Goal: Navigation & Orientation: Find specific page/section

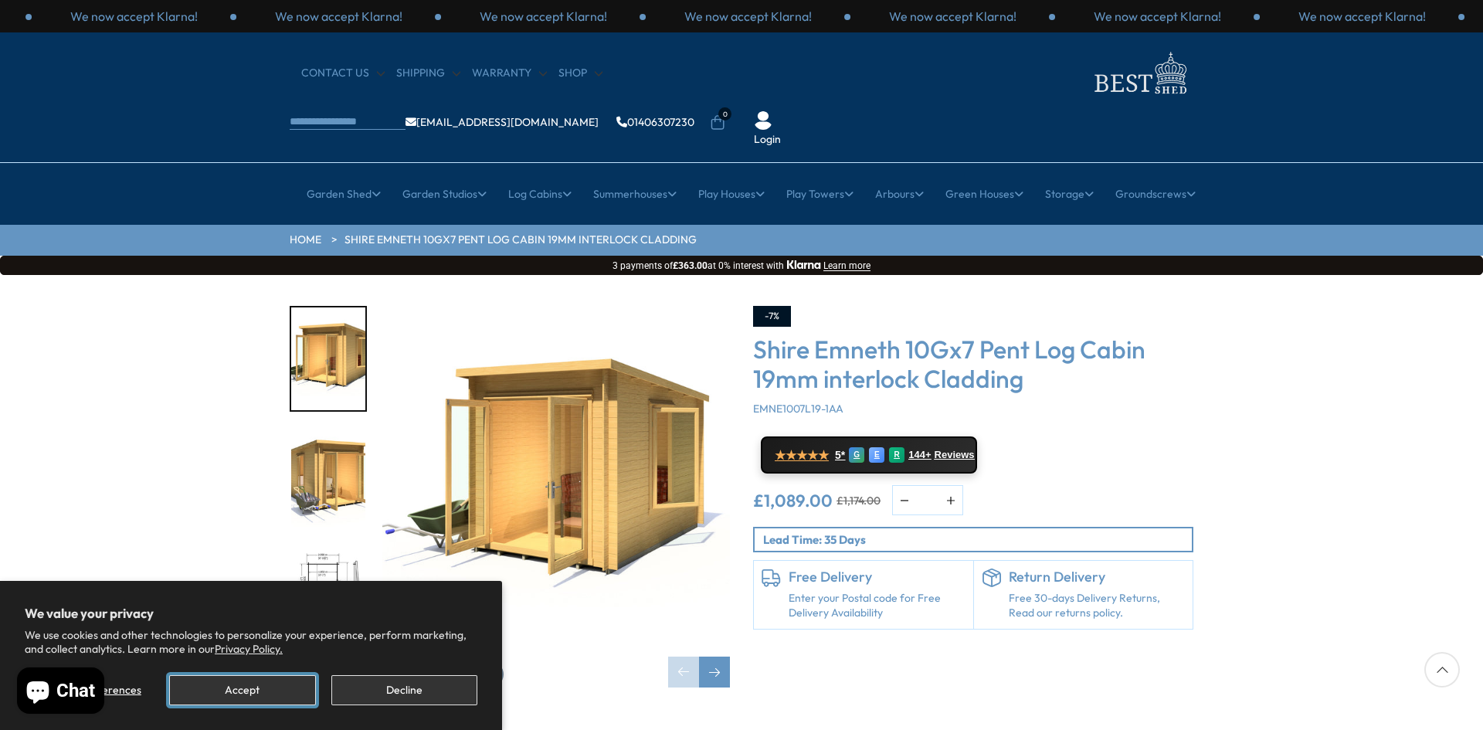
click at [265, 695] on button "Accept" at bounding box center [242, 690] width 146 height 30
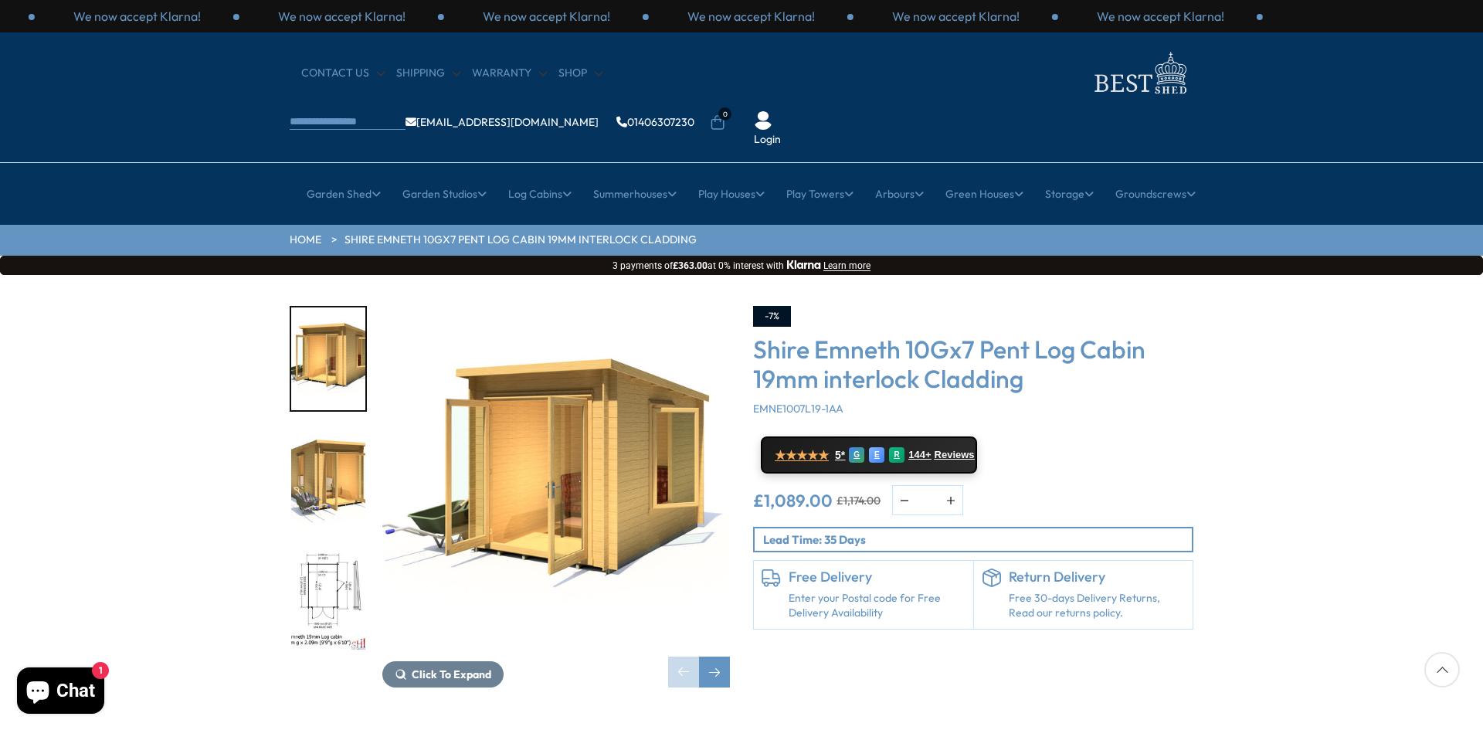
click at [337, 549] on img "3 / 12" at bounding box center [328, 600] width 74 height 103
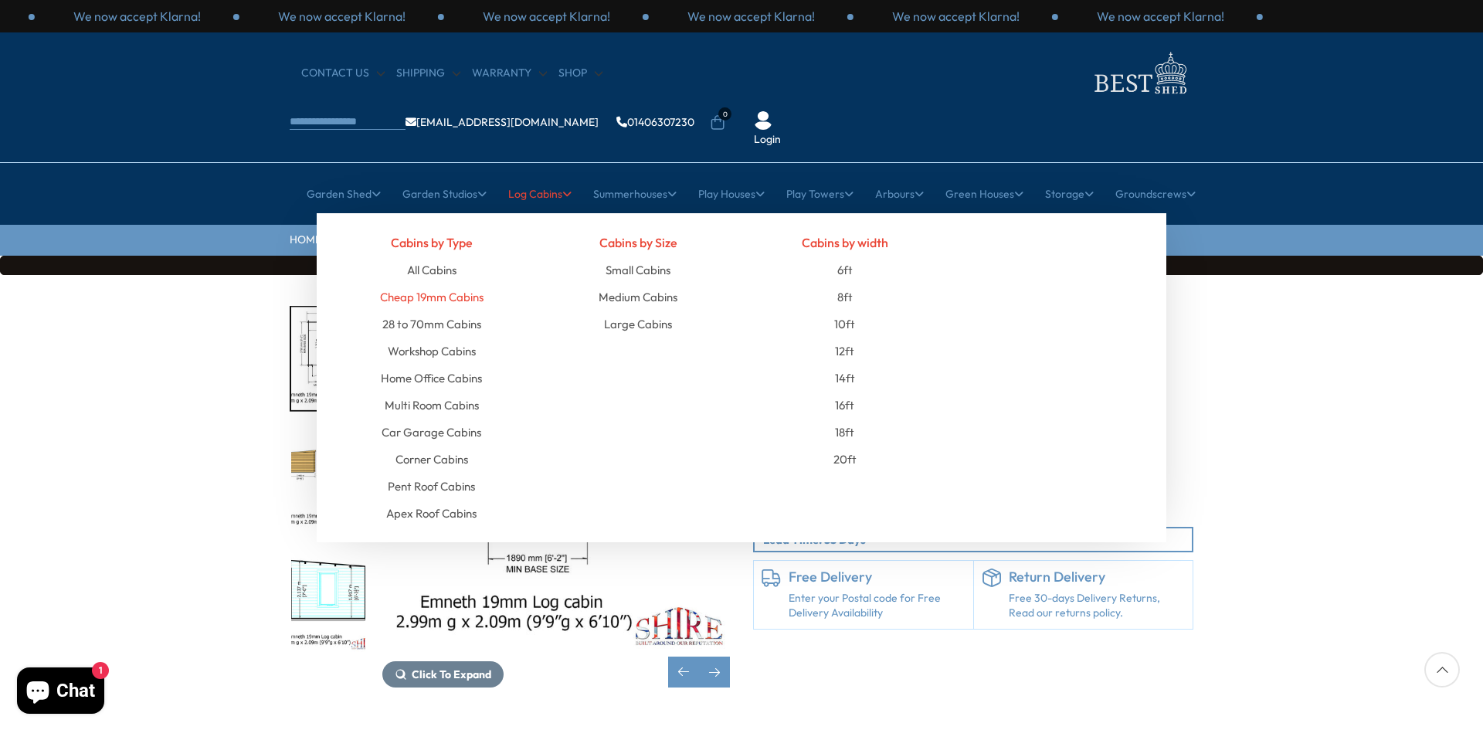
click at [457, 284] on link "Cheap 19mm Cabins" at bounding box center [432, 297] width 104 height 27
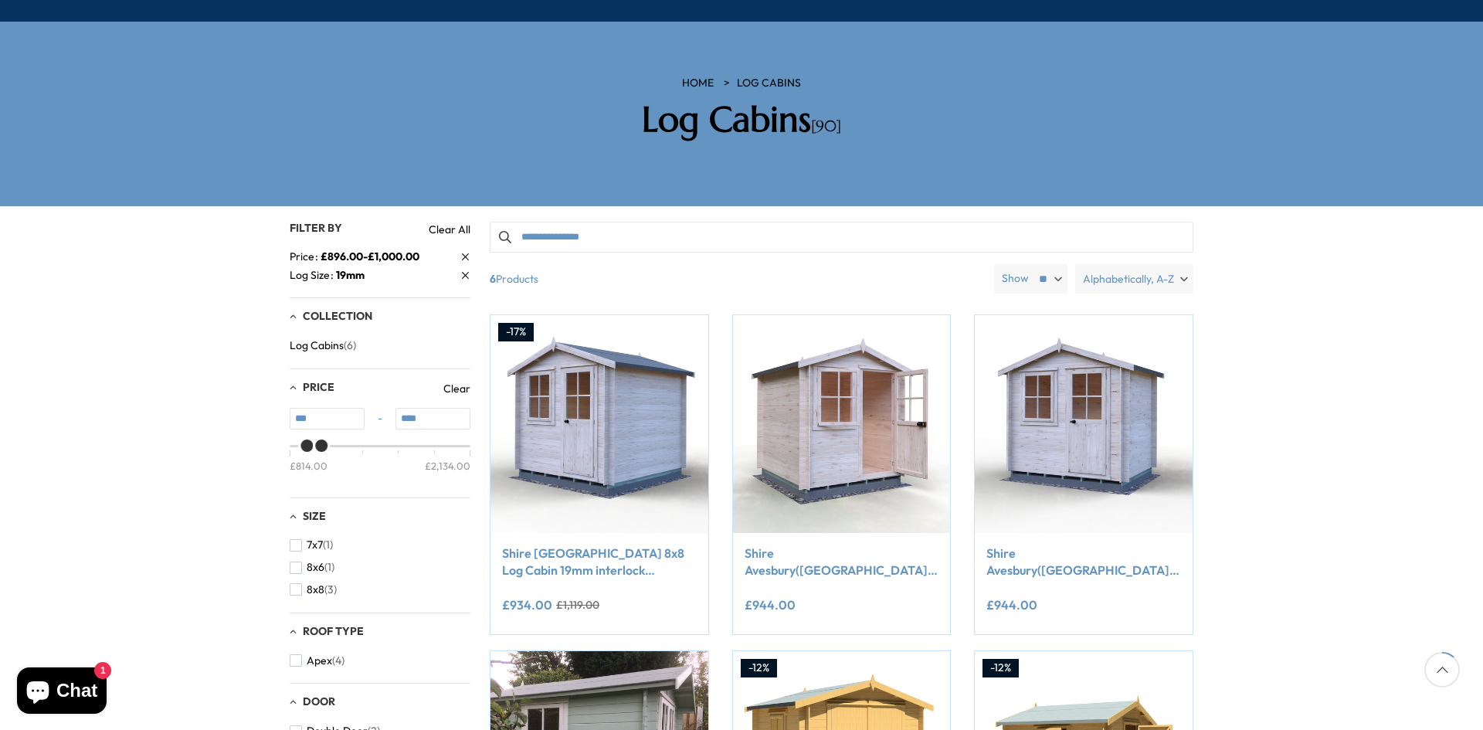
scroll to position [124, 0]
